Goal: Transaction & Acquisition: Download file/media

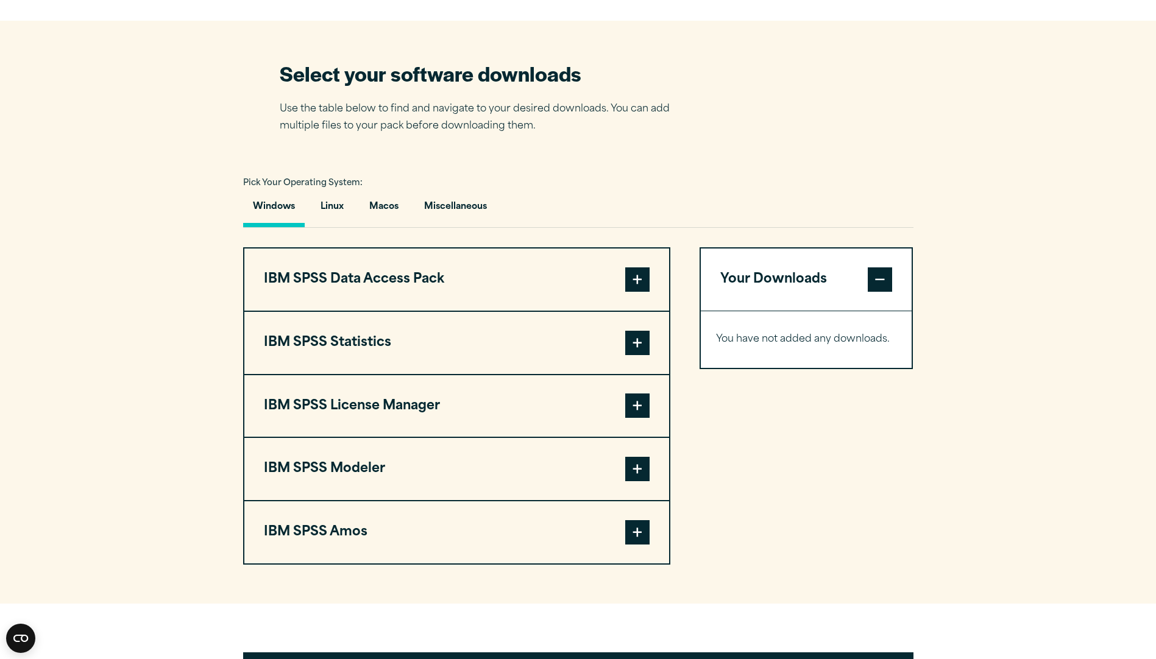
scroll to position [744, 0]
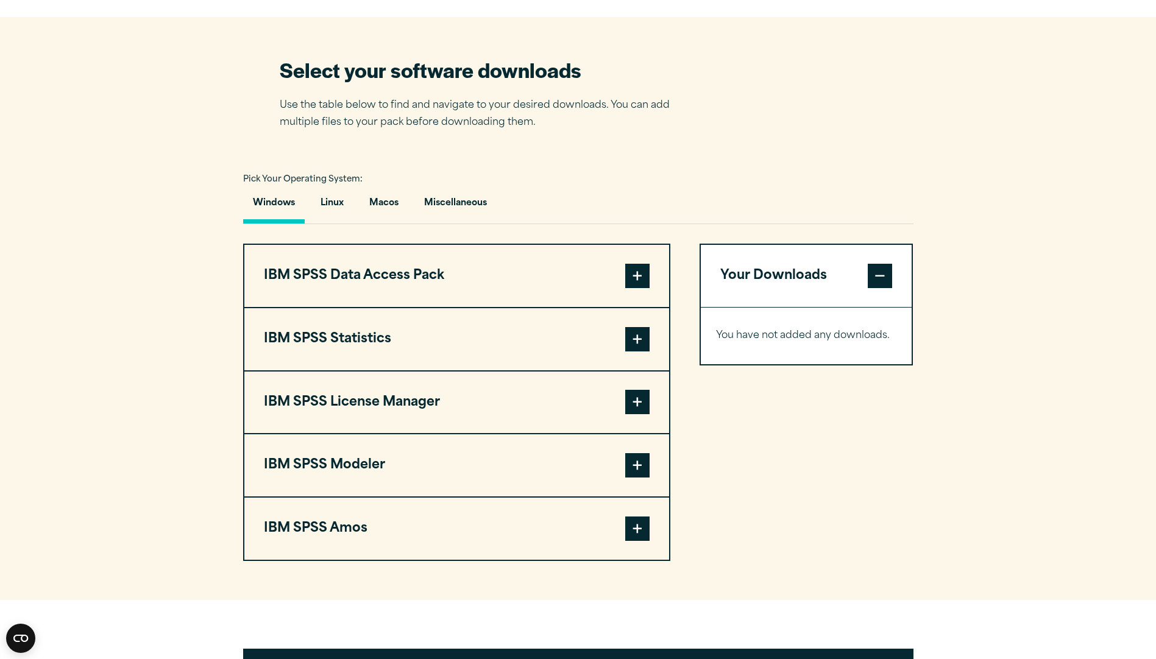
click at [636, 407] on span at bounding box center [637, 402] width 24 height 24
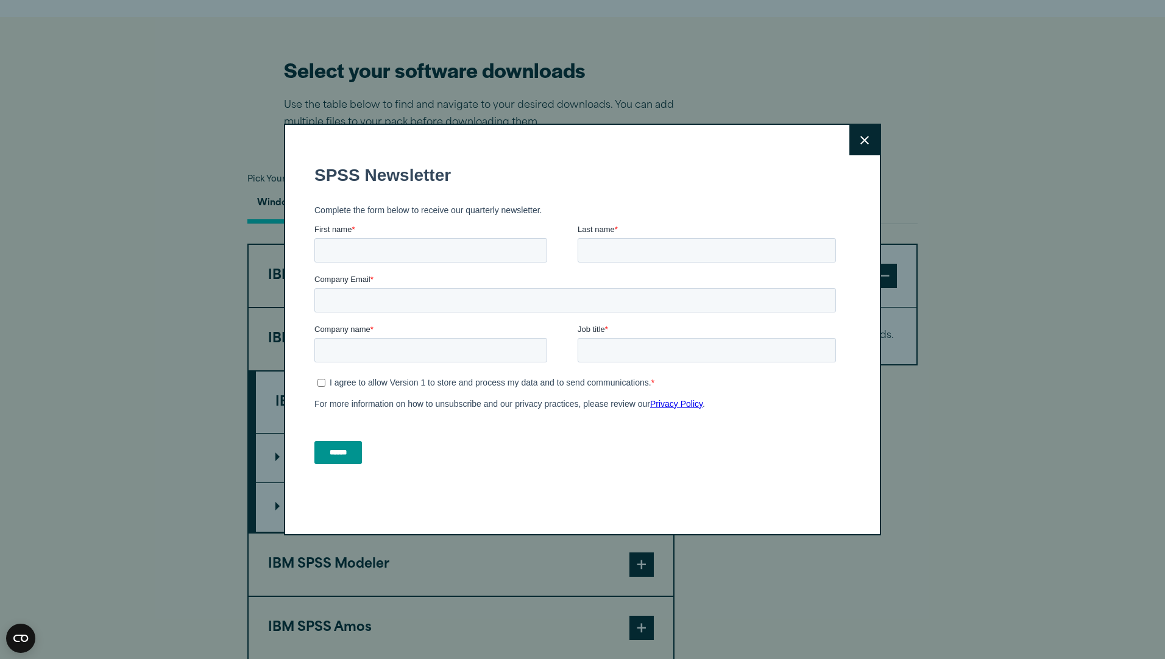
click at [859, 125] on button "Close" at bounding box center [865, 140] width 30 height 30
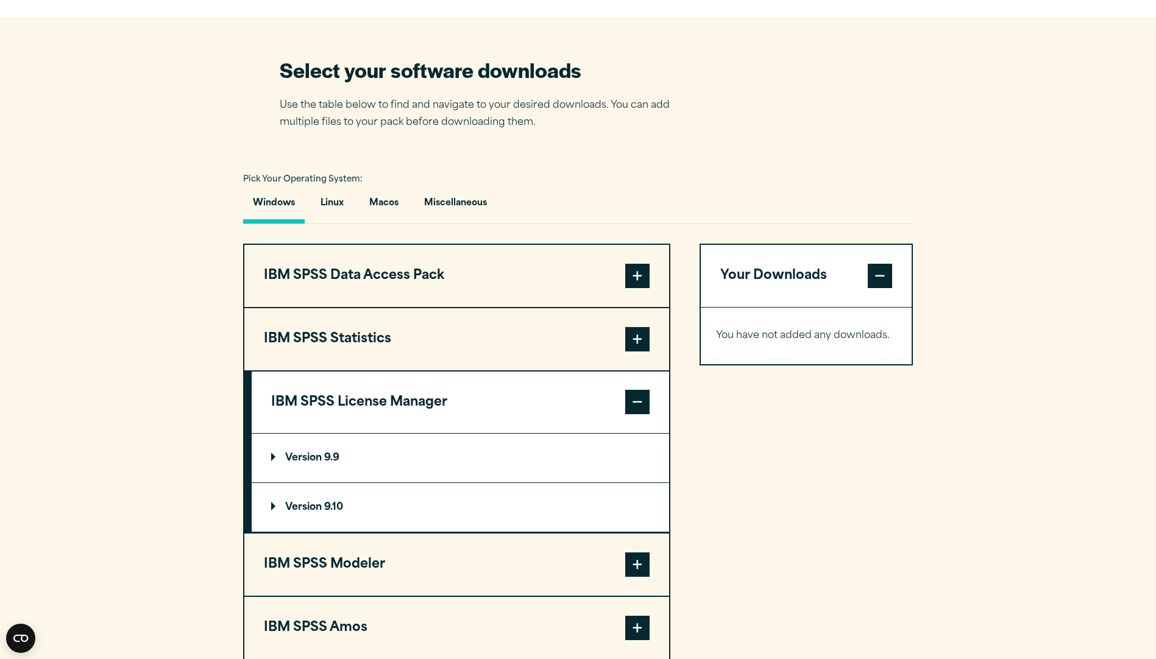
click at [284, 510] on p "Version 9.10" at bounding box center [307, 508] width 72 height 10
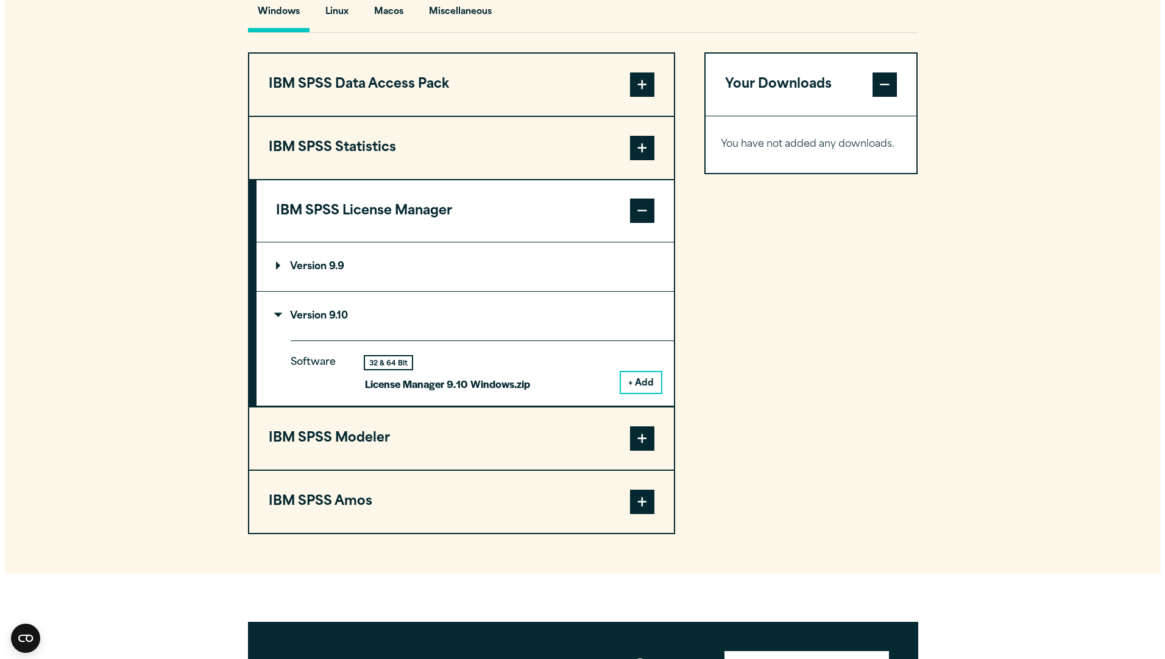
scroll to position [938, 0]
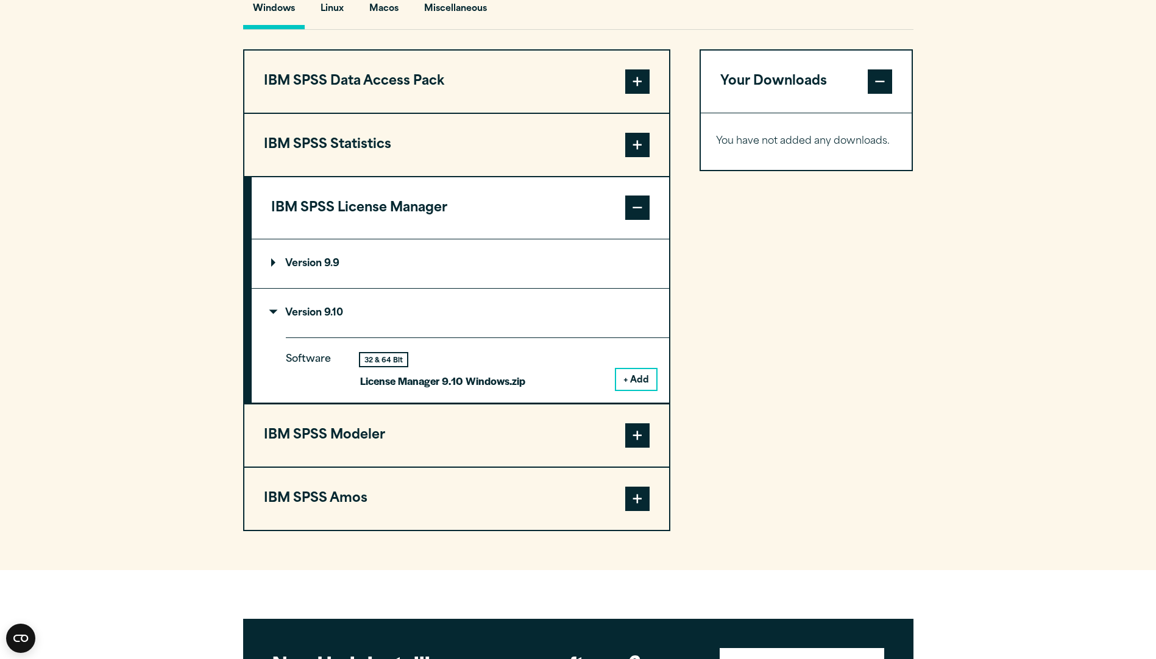
click at [635, 380] on button "+ Add" at bounding box center [636, 379] width 40 height 21
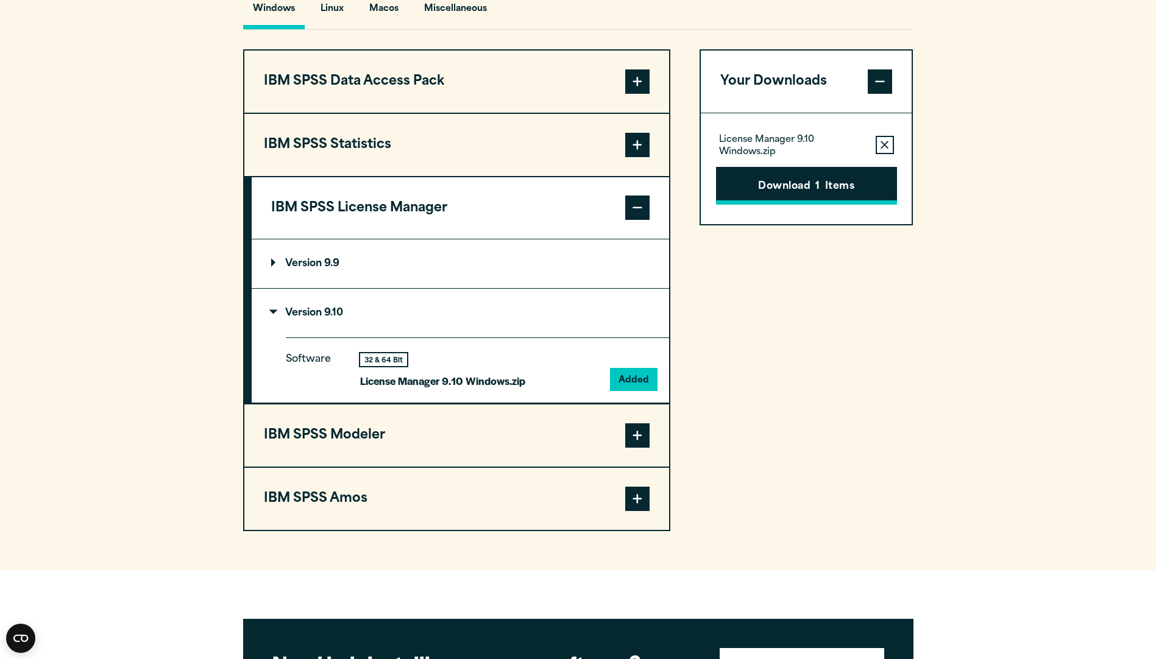
click at [843, 194] on button "Download 1 Items" at bounding box center [806, 186] width 181 height 38
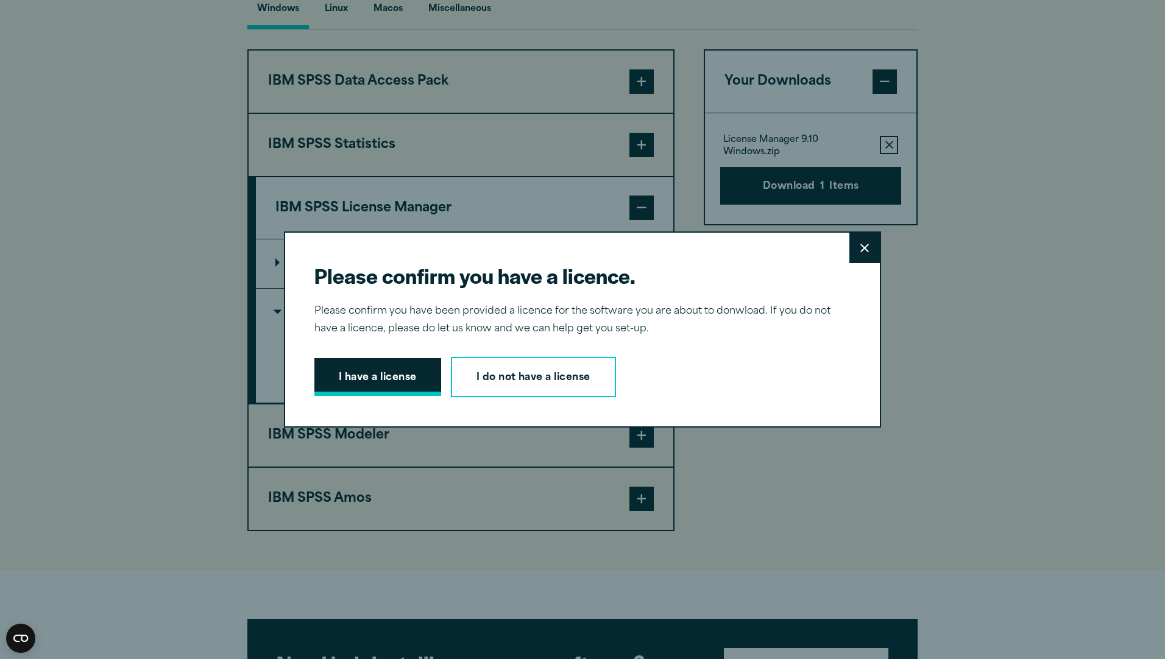
click at [417, 377] on button "I have a license" at bounding box center [377, 377] width 127 height 38
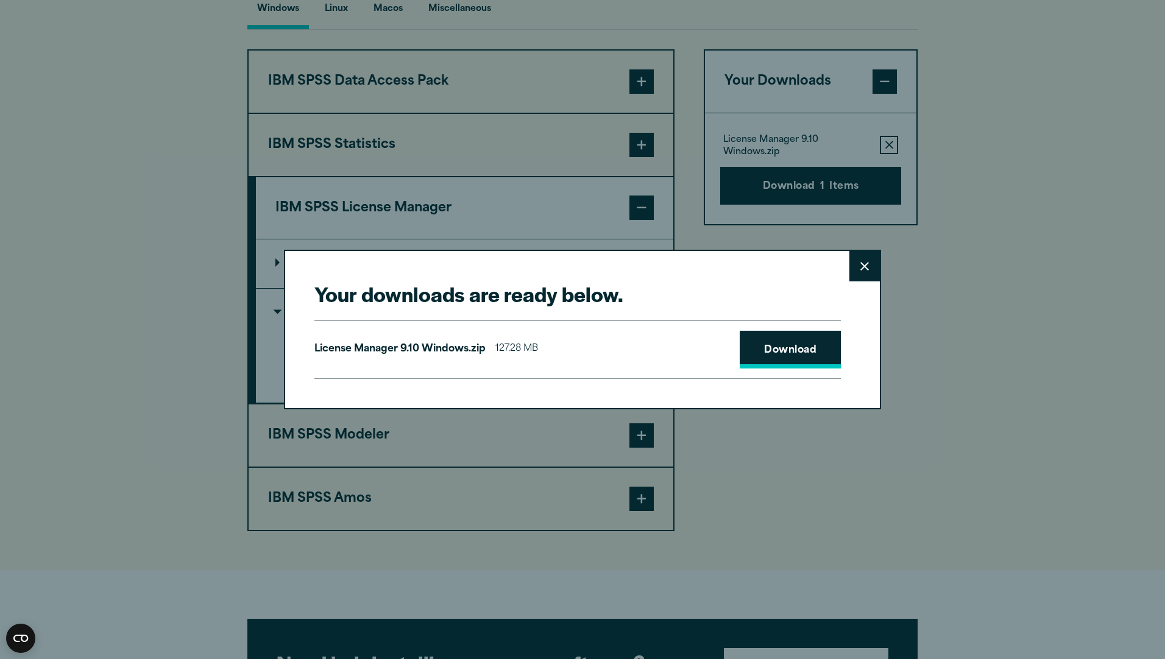
click at [756, 344] on link "Download" at bounding box center [790, 350] width 101 height 38
